Goal: Information Seeking & Learning: Learn about a topic

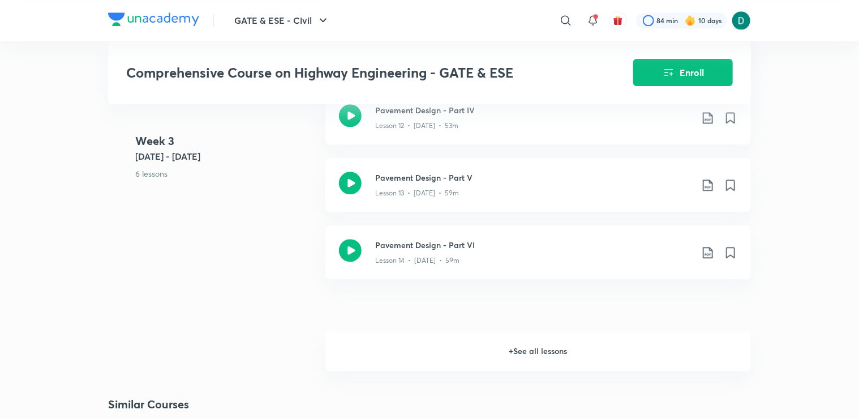
scroll to position [1390, 0]
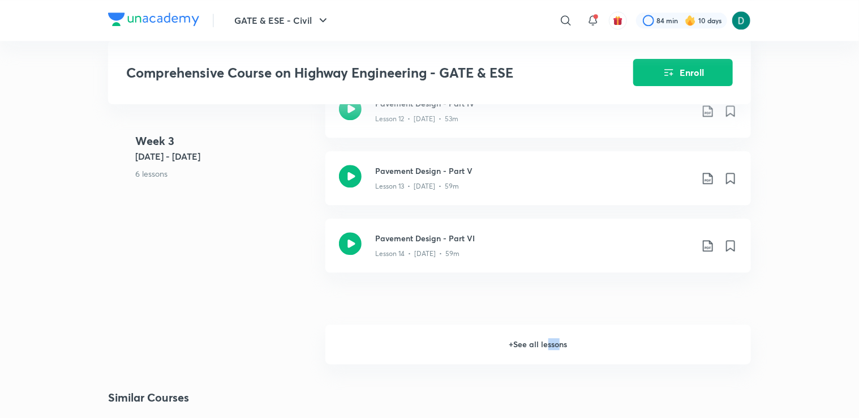
drag, startPoint x: 559, startPoint y: 331, endPoint x: 545, endPoint y: 351, distance: 25.0
click at [545, 351] on h6 "+ See all lessons" at bounding box center [538, 344] width 426 height 40
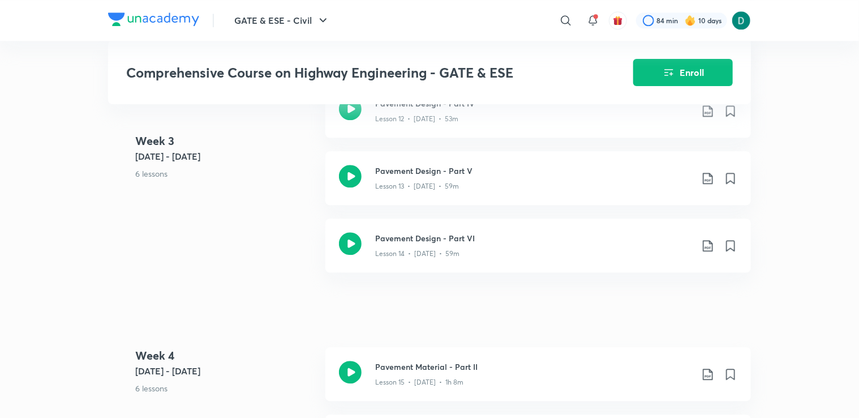
click at [545, 351] on div "Pavement Material - Part II Lesson 15 • [DATE] • 1h 8m" at bounding box center [538, 374] width 426 height 54
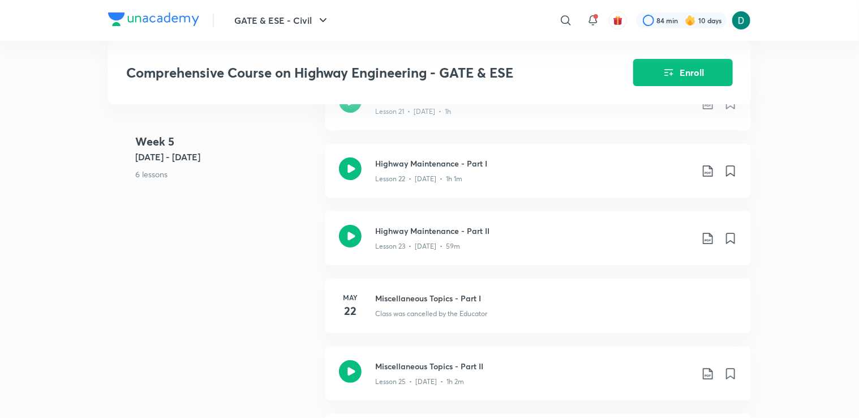
scroll to position [2096, 0]
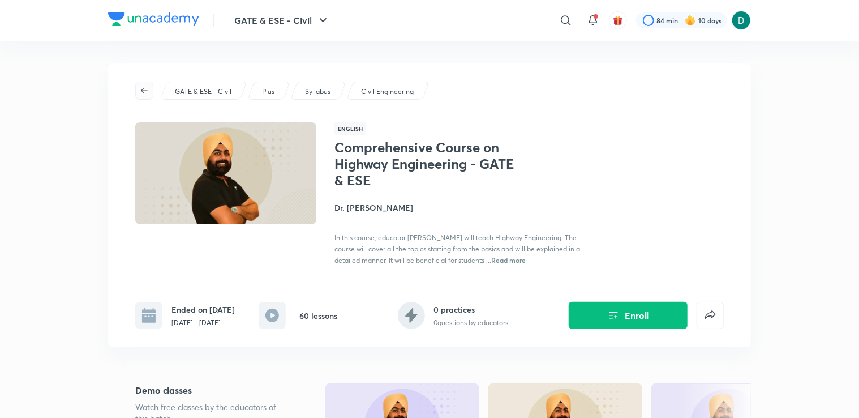
click at [147, 88] on icon "button" at bounding box center [144, 90] width 9 height 9
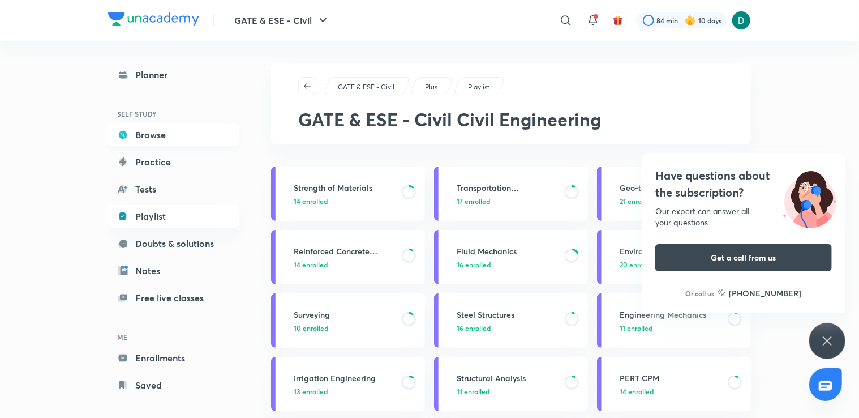
click at [148, 134] on link "Browse" at bounding box center [173, 134] width 131 height 23
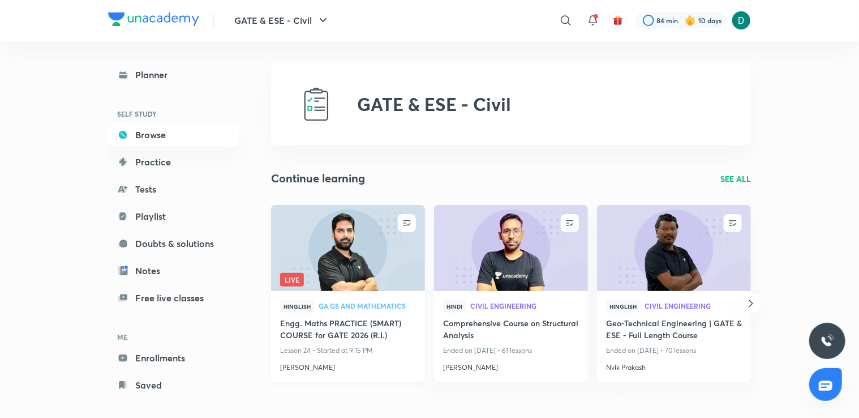
click at [387, 330] on h4 "Engg. Maths PRACTICE (SMART) COURSE for GATE 2026 (R.I.)" at bounding box center [348, 330] width 136 height 26
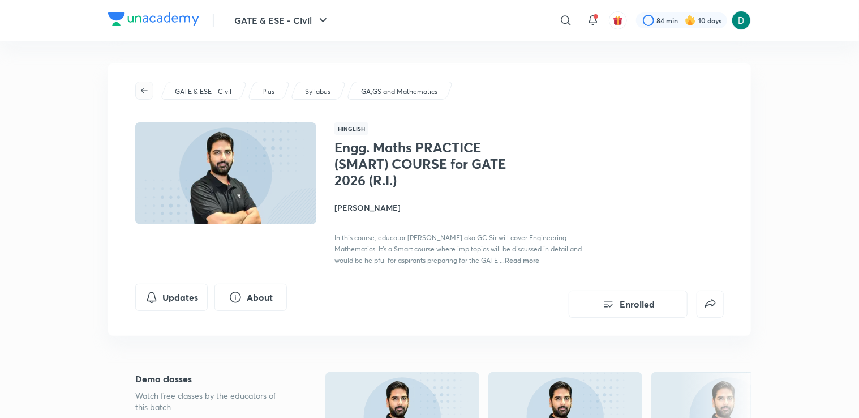
click at [143, 88] on icon "button" at bounding box center [144, 90] width 7 height 5
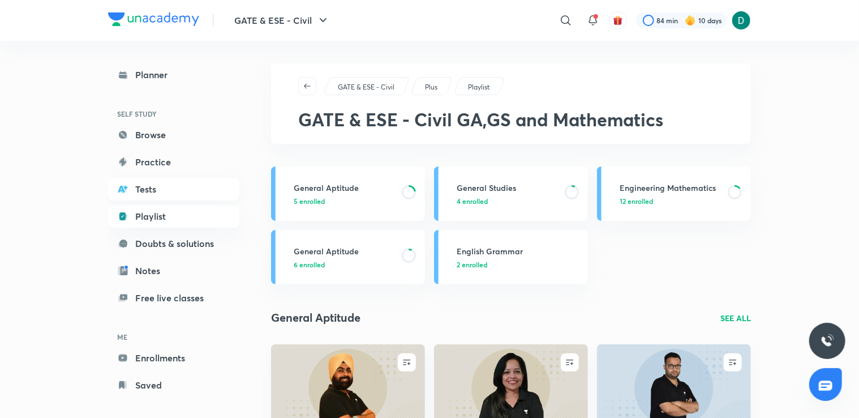
click at [158, 178] on link "Tests" at bounding box center [173, 189] width 131 height 23
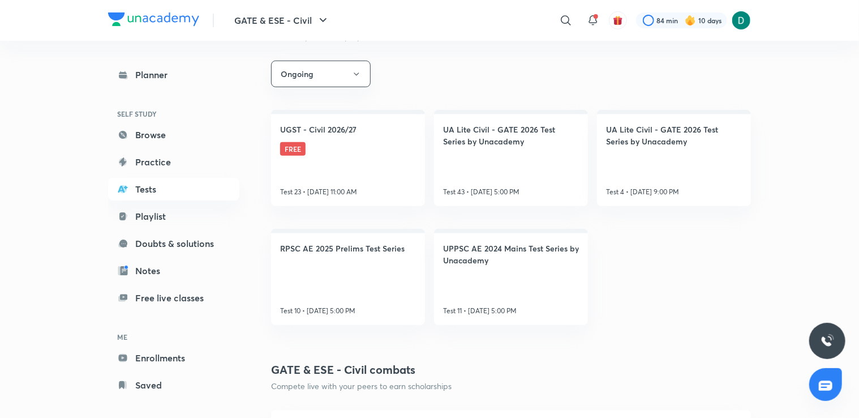
scroll to position [190, 0]
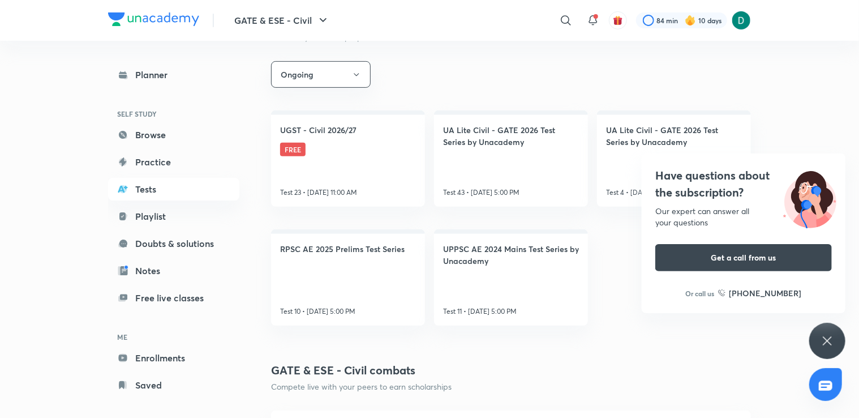
click at [823, 352] on div "Have questions about the subscription? Our expert can answer all your questions…" at bounding box center [827, 341] width 36 height 36
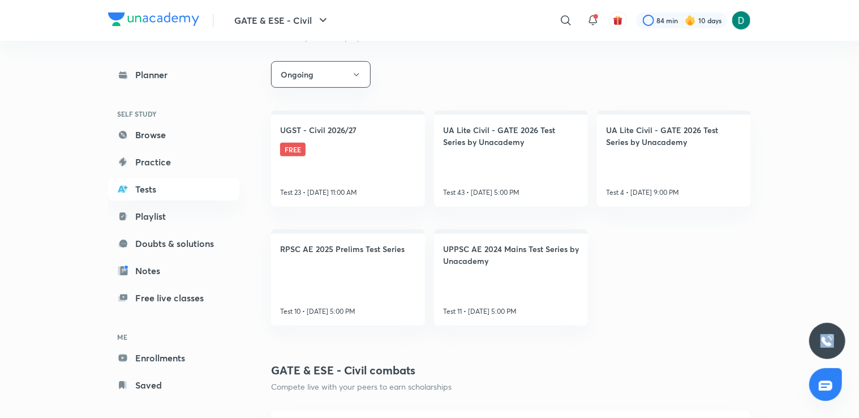
click at [823, 352] on div at bounding box center [827, 341] width 36 height 36
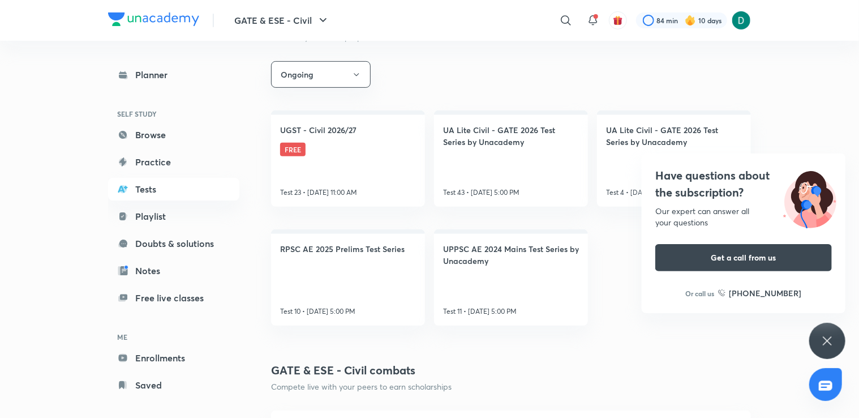
drag, startPoint x: 823, startPoint y: 352, endPoint x: 821, endPoint y: 345, distance: 7.2
click at [821, 345] on div "Have questions about the subscription? Our expert can answer all your questions…" at bounding box center [827, 341] width 36 height 36
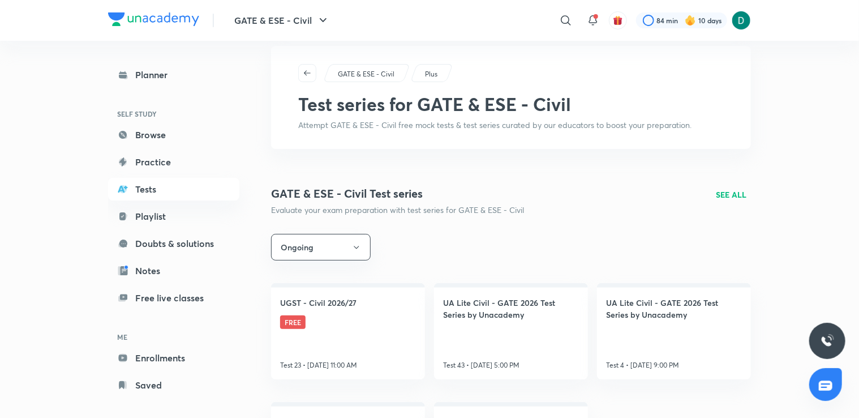
scroll to position [0, 0]
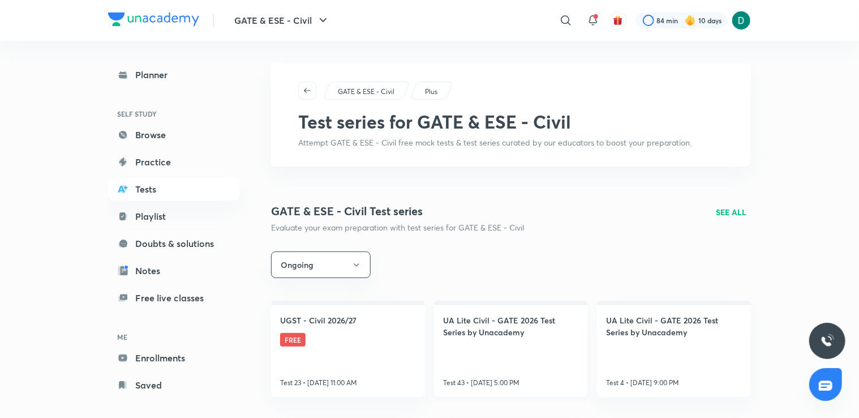
click at [475, 334] on h4 "UA Lite Civil - GATE 2026 Test Series by Unacademy" at bounding box center [511, 326] width 136 height 24
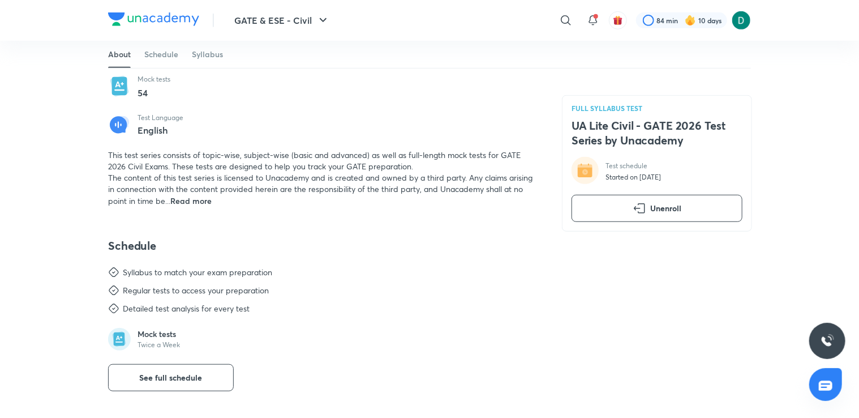
scroll to position [347, 0]
click at [161, 382] on button "See full schedule" at bounding box center [171, 376] width 126 height 27
